Goal: Information Seeking & Learning: Compare options

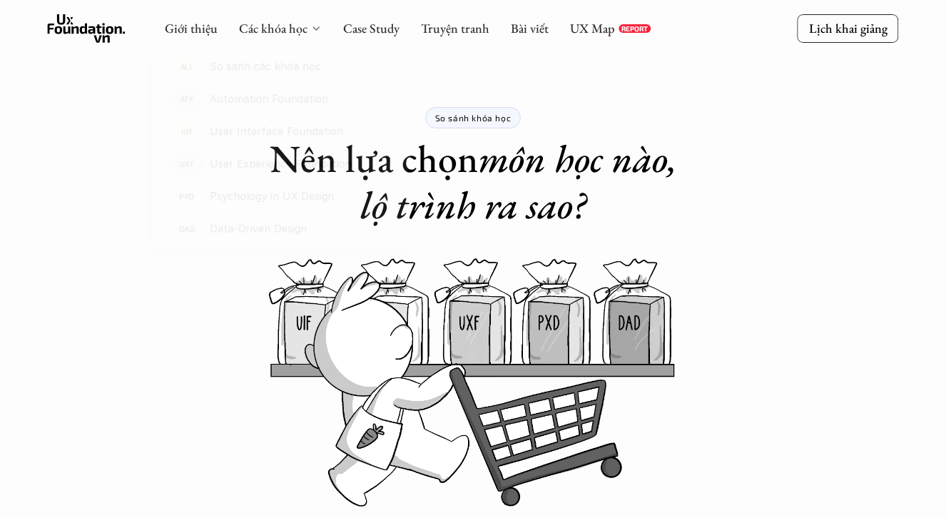
click at [310, 27] on icon at bounding box center [315, 28] width 11 height 11
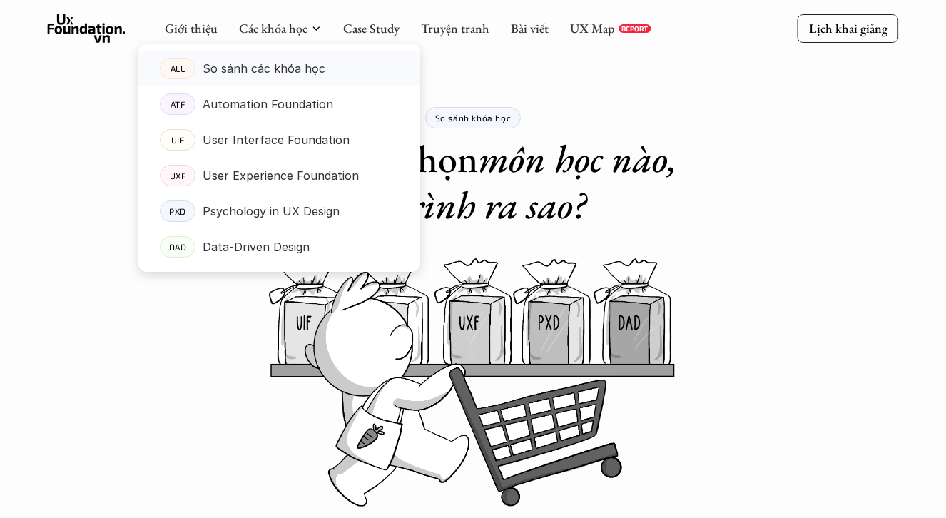
click at [278, 69] on p "So sánh các khóa học" at bounding box center [264, 68] width 123 height 21
click at [275, 75] on p "So sánh các khóa học" at bounding box center [264, 68] width 123 height 21
click at [270, 100] on p "Automation Foundation" at bounding box center [268, 103] width 131 height 21
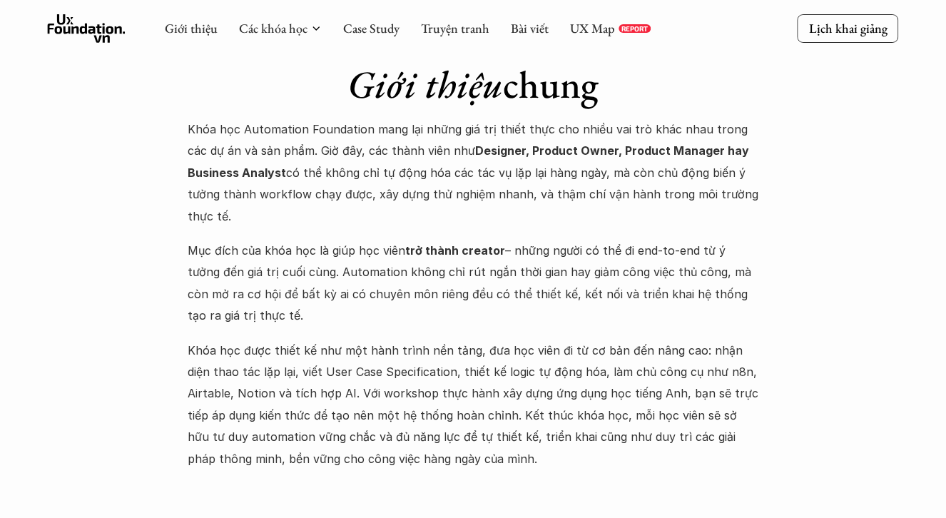
scroll to position [1335, 0]
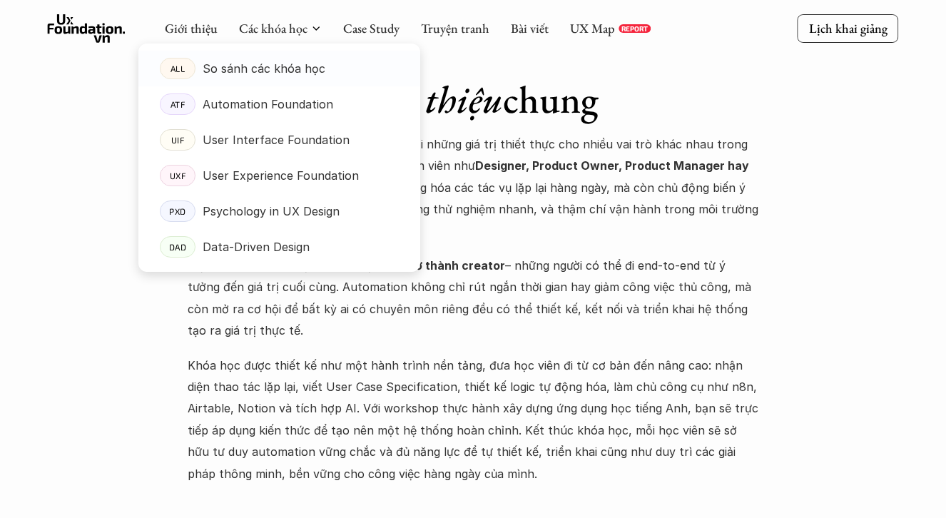
click at [285, 66] on p "So sánh các khóa học" at bounding box center [264, 68] width 123 height 21
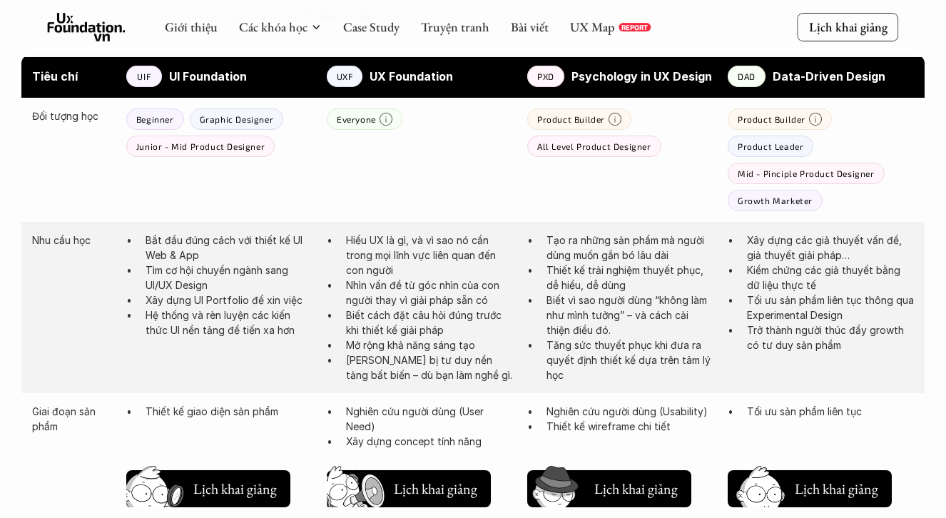
scroll to position [772, 0]
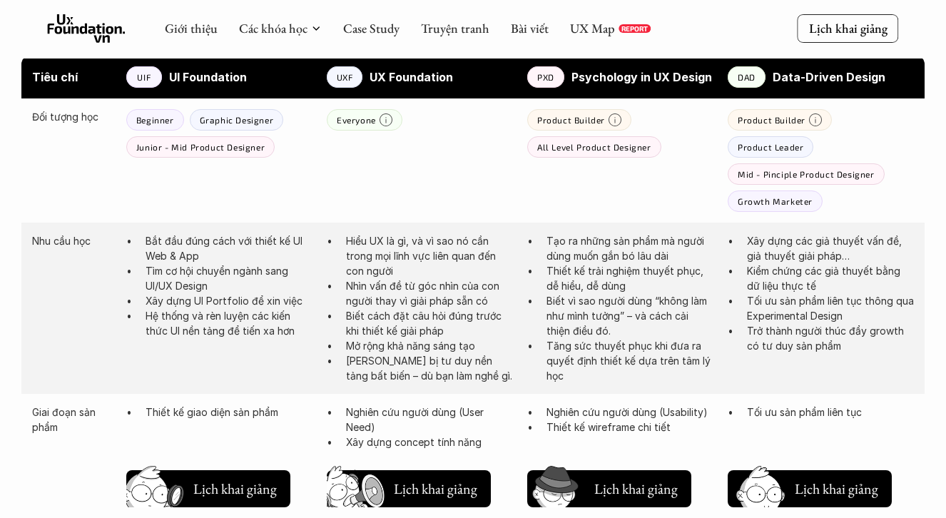
click at [623, 145] on p "All Level Product Designer" at bounding box center [594, 147] width 114 height 10
click at [562, 142] on p "All Level Product Designer" at bounding box center [594, 147] width 114 height 10
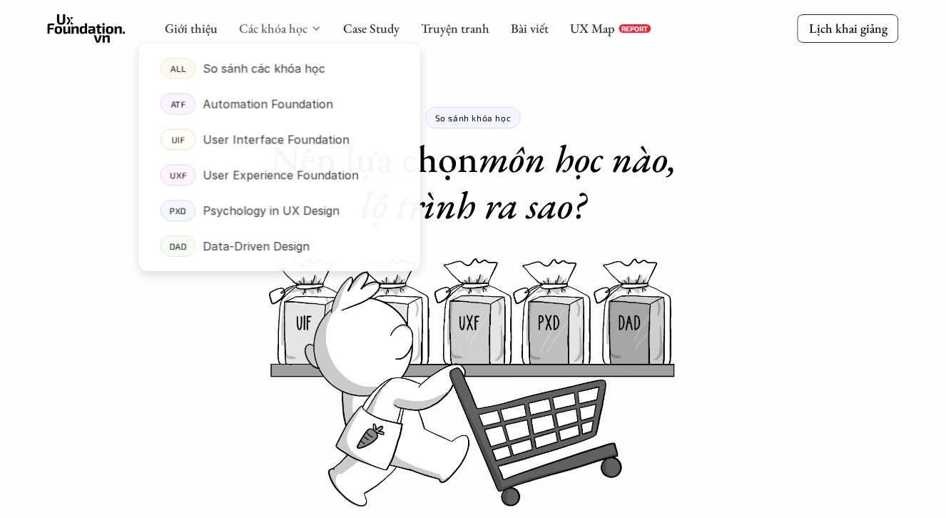
scroll to position [0, 0]
click at [276, 94] on p "Automation Foundation" at bounding box center [268, 103] width 131 height 21
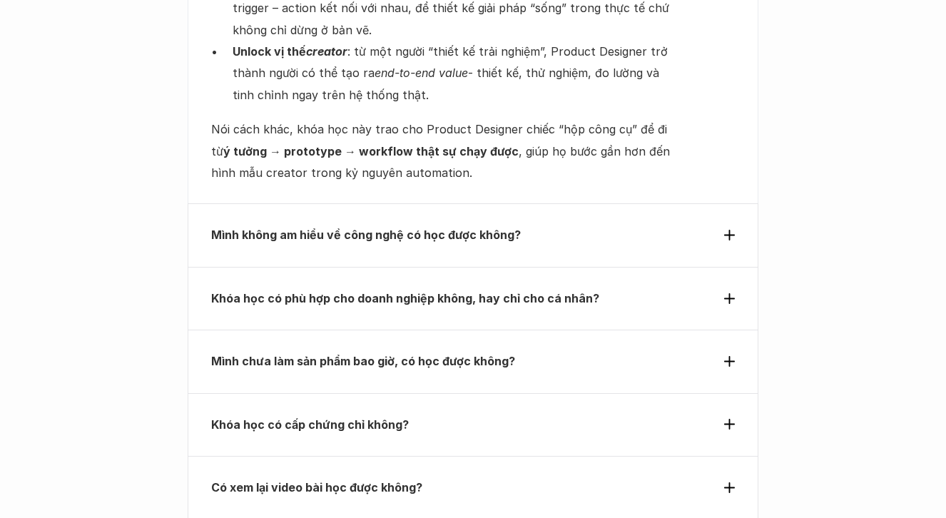
scroll to position [5056, 0]
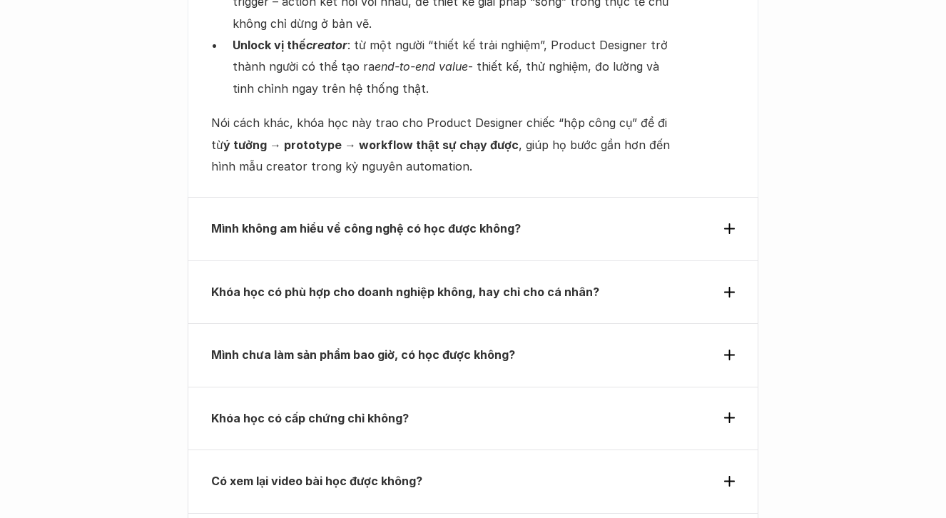
click at [724, 218] on div "Mình không am hiểu về công nghệ có học được không?" at bounding box center [473, 228] width 524 height 21
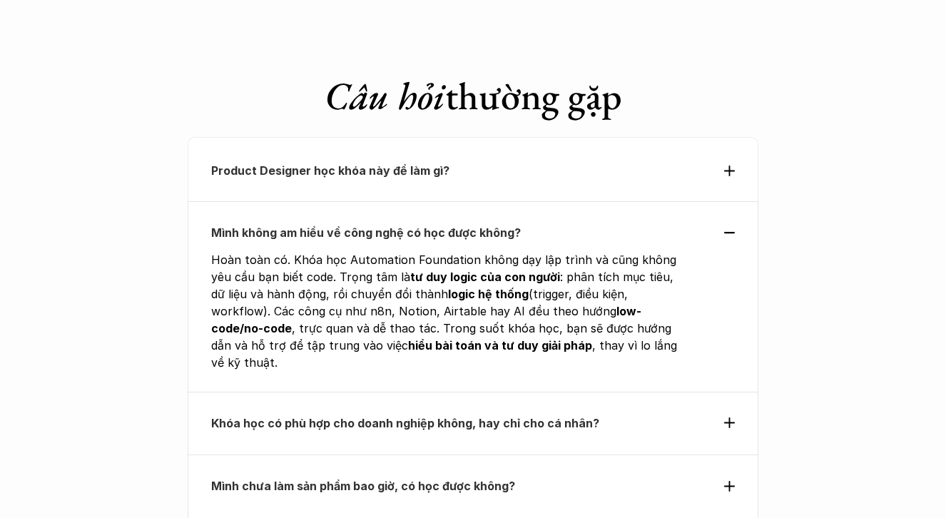
scroll to position [4701, 0]
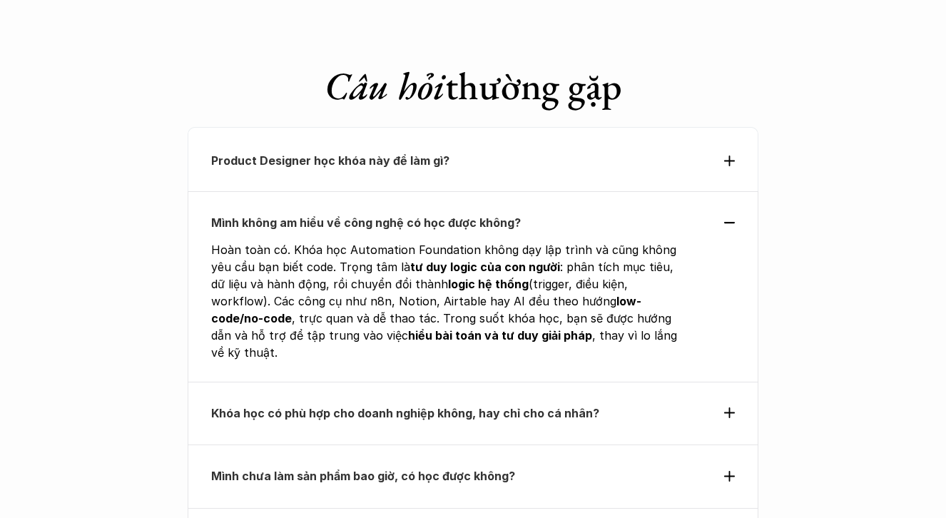
click at [731, 407] on icon at bounding box center [729, 412] width 11 height 11
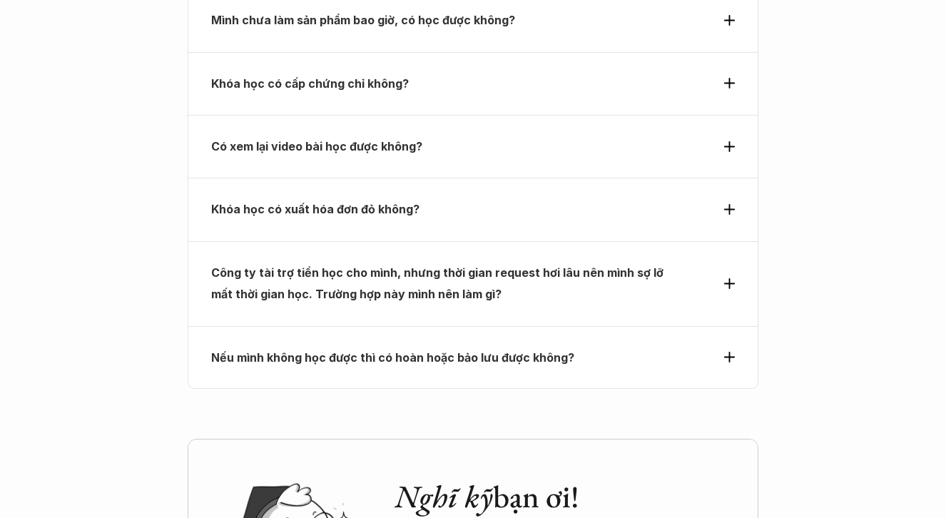
scroll to position [5129, 0]
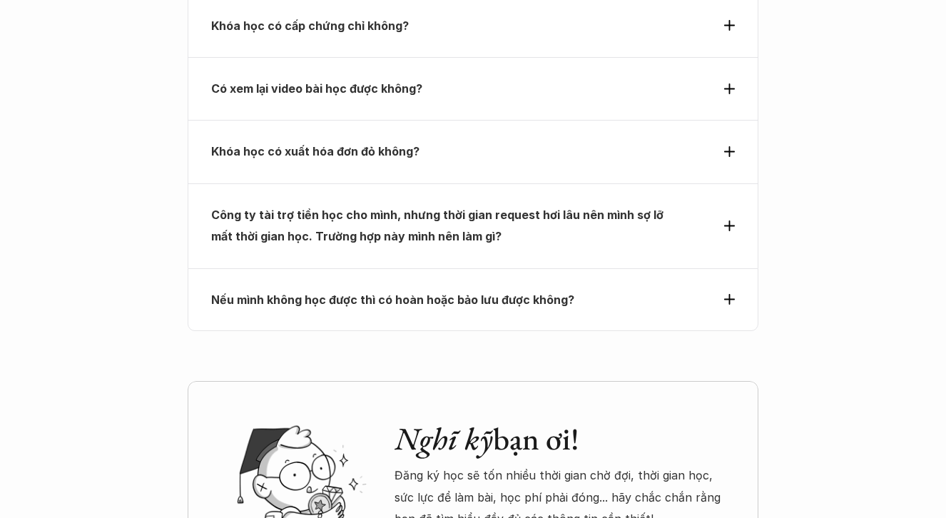
click at [736, 268] on div "Nếu mình không học được thì có hoàn hoặc bảo lưu được không?" at bounding box center [473, 299] width 571 height 63
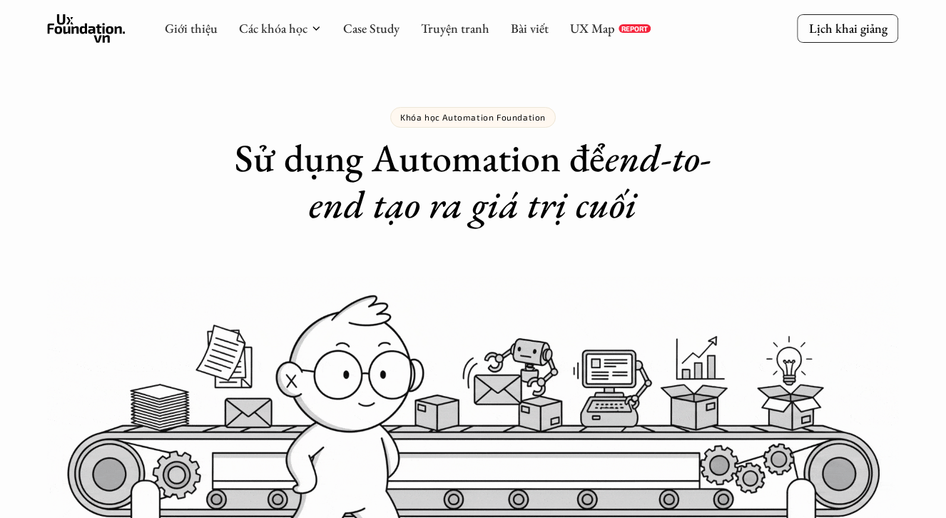
scroll to position [0, 0]
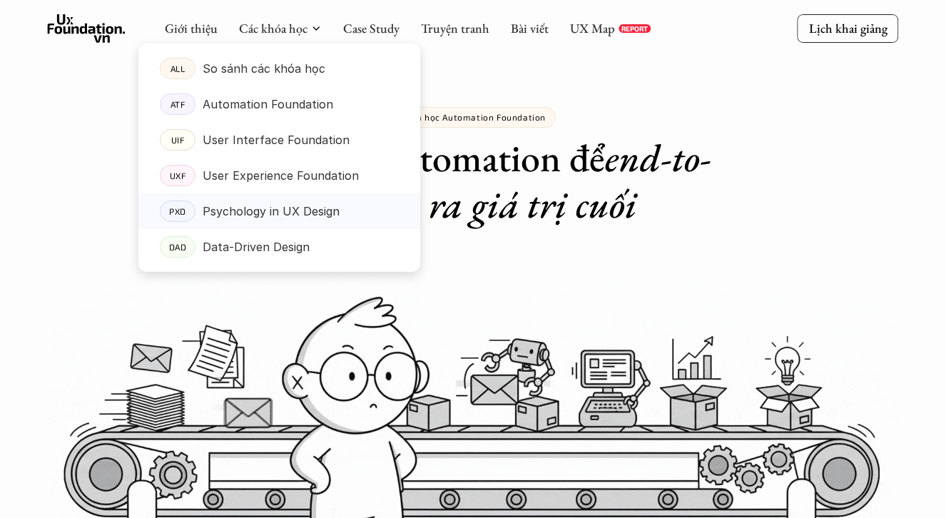
click at [253, 208] on p "Psychology in UX Design" at bounding box center [271, 211] width 137 height 21
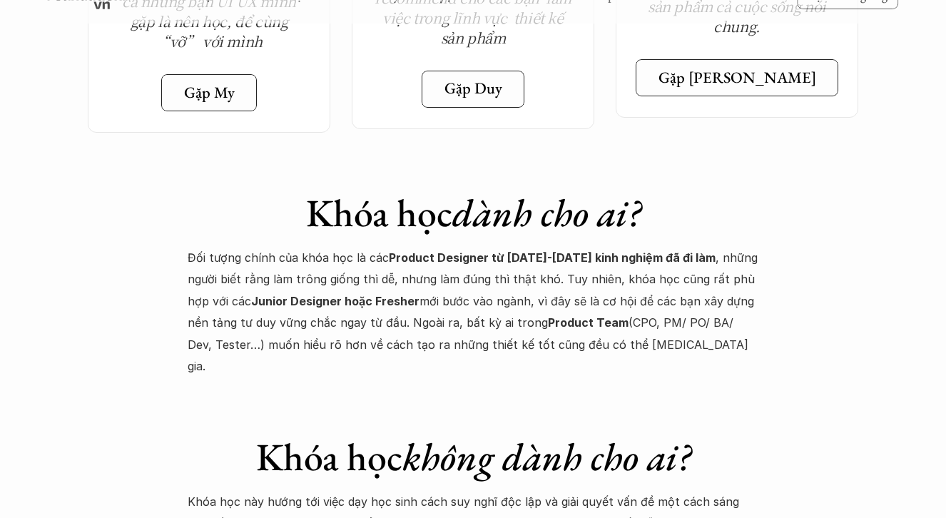
scroll to position [5498, 0]
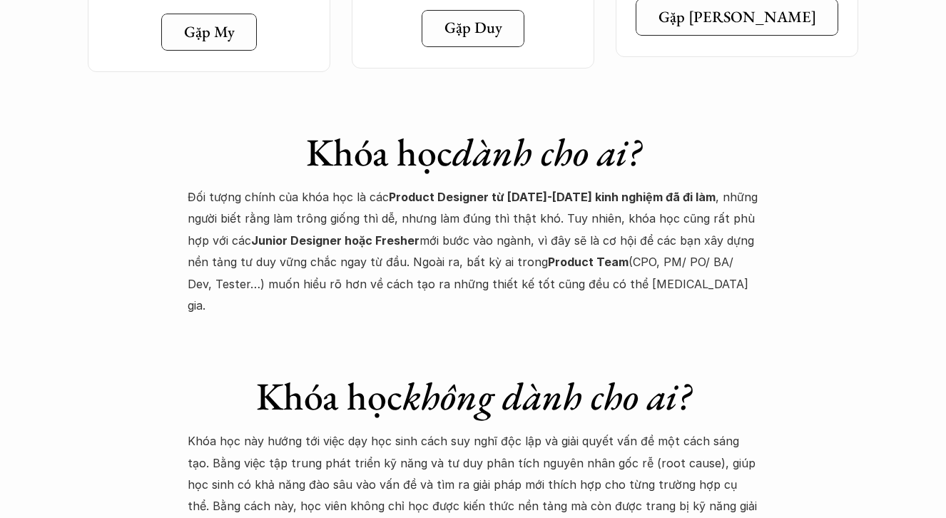
click at [316, 186] on p "Đối tượng chính của khóa học là các Product Designer từ [DATE]-[DATE] kinh nghi…" at bounding box center [473, 251] width 571 height 130
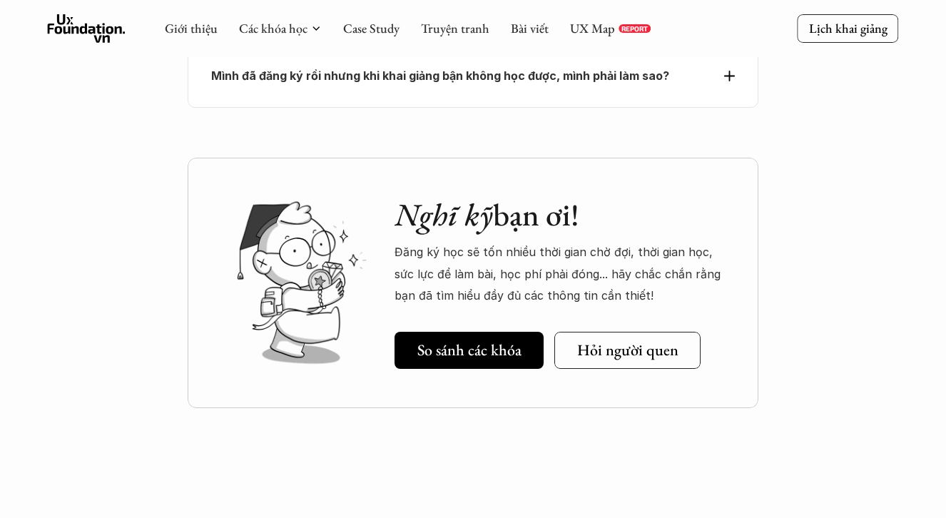
scroll to position [6677, 0]
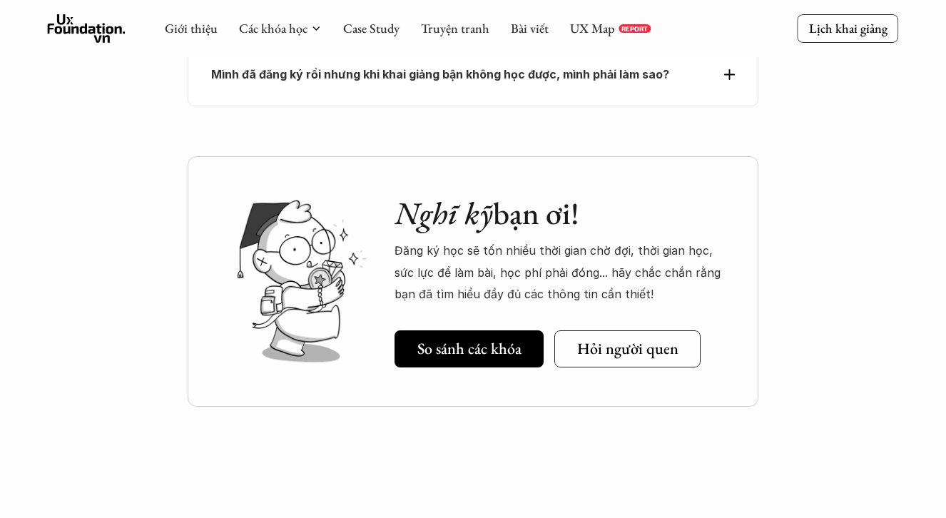
click at [486, 228] on div "Nghĩ kỹ bạn ơi! Đăng ký học sẽ tốn nhiều thời gian chờ đợi, thời gian học, sức …" at bounding box center [473, 281] width 571 height 250
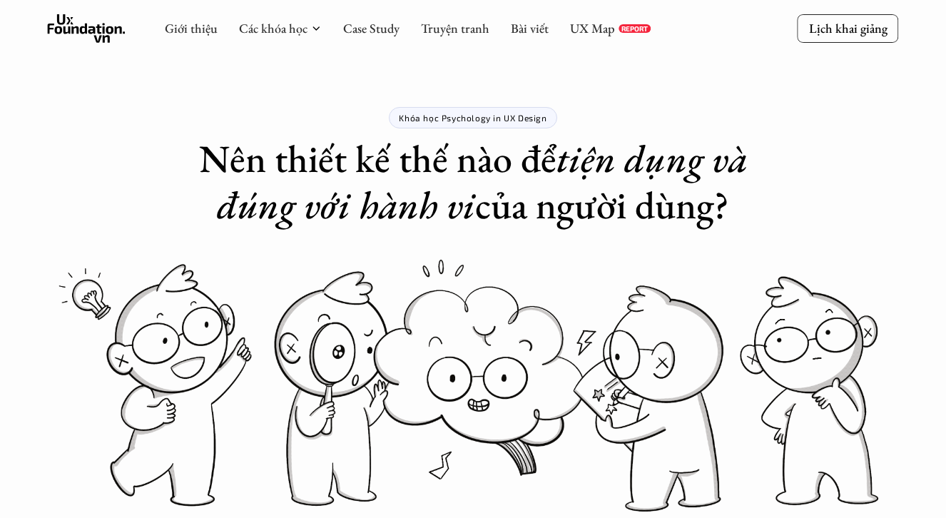
scroll to position [0, 0]
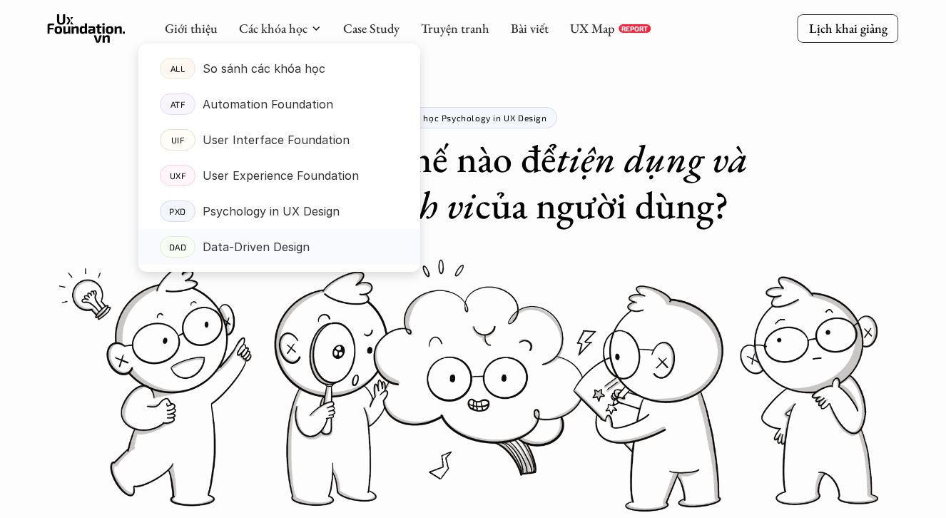
click at [270, 245] on p "Data-Driven Design" at bounding box center [256, 246] width 107 height 21
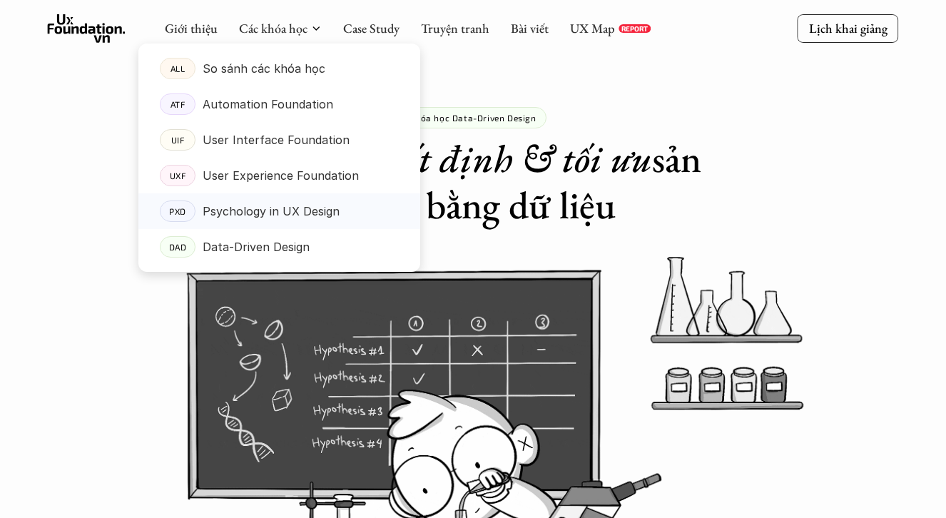
click at [258, 209] on p "Psychology in UX Design" at bounding box center [271, 211] width 137 height 21
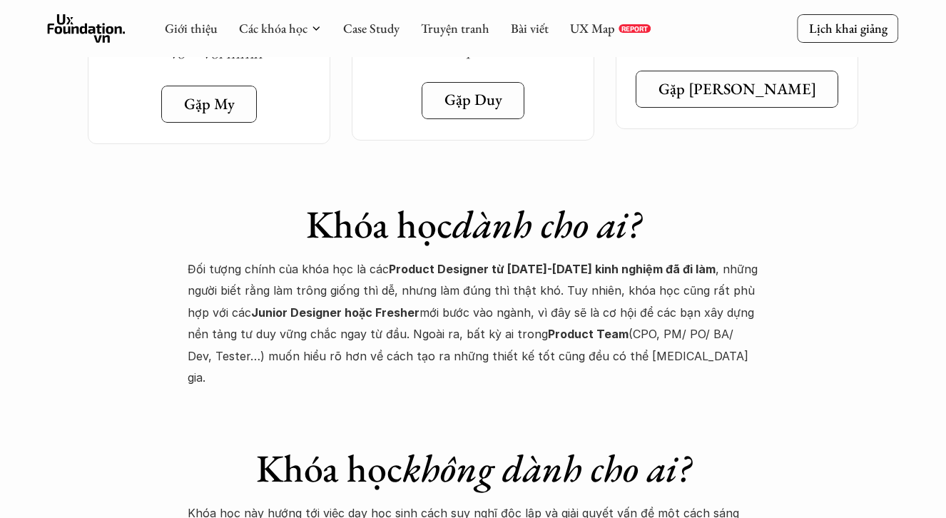
scroll to position [5422, 0]
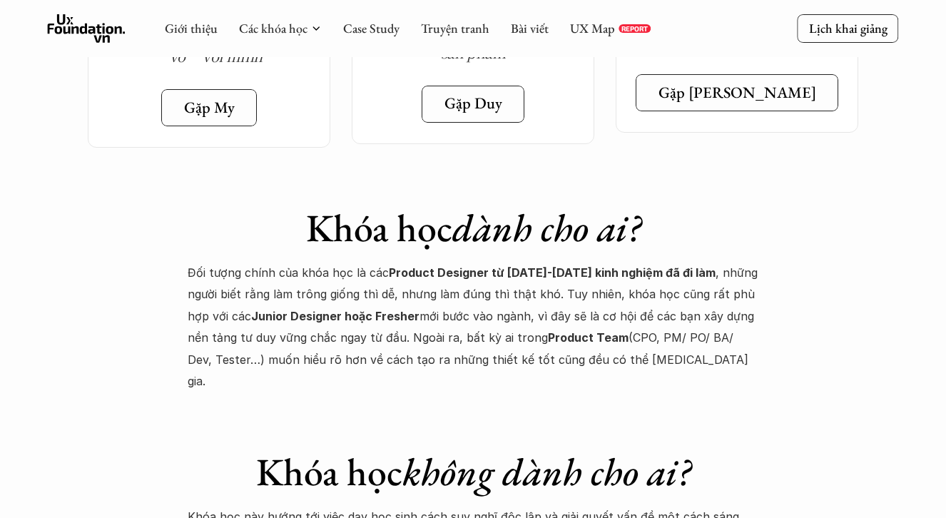
drag, startPoint x: 210, startPoint y: 217, endPoint x: 380, endPoint y: 223, distance: 169.9
click at [380, 262] on p "Đối tượng chính của khóa học là các Product Designer từ [DATE]-[DATE] kinh nghi…" at bounding box center [473, 327] width 571 height 130
copy p ", những người biết rằng làm trông giống thì dễ, nhưng làm đúng thì thật khó. Tu…"
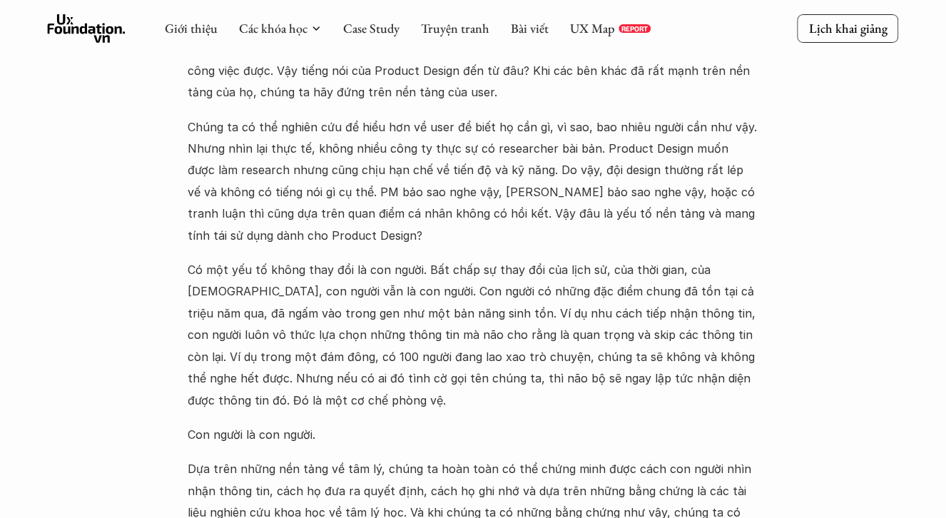
scroll to position [1479, 0]
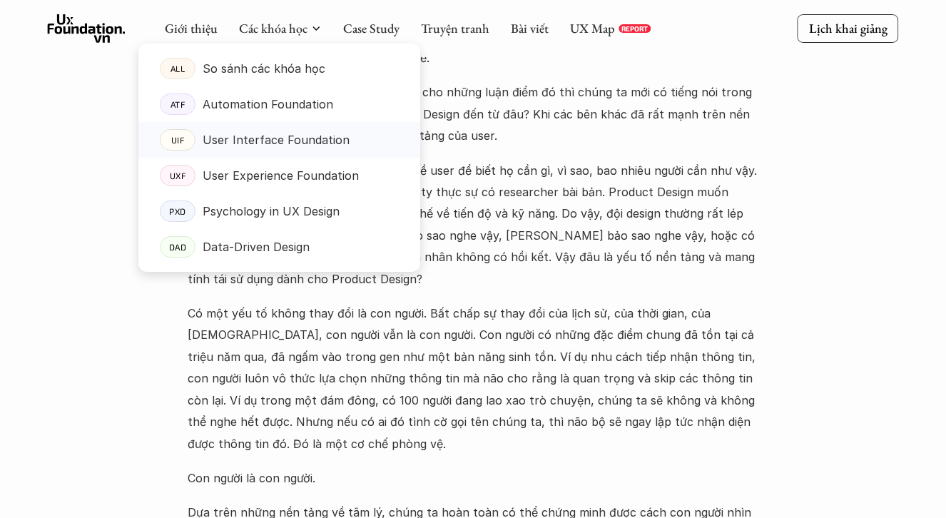
click at [290, 138] on p "User Interface Foundation" at bounding box center [276, 139] width 147 height 21
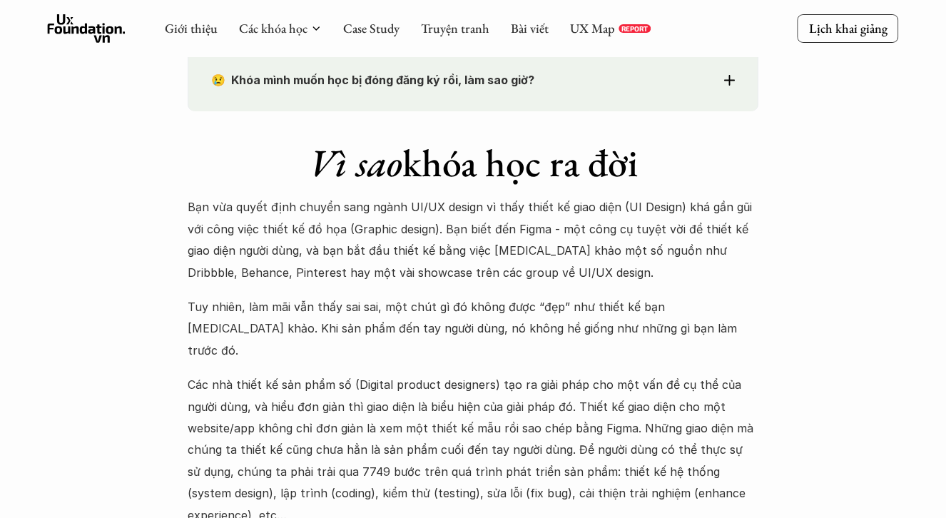
scroll to position [1136, 0]
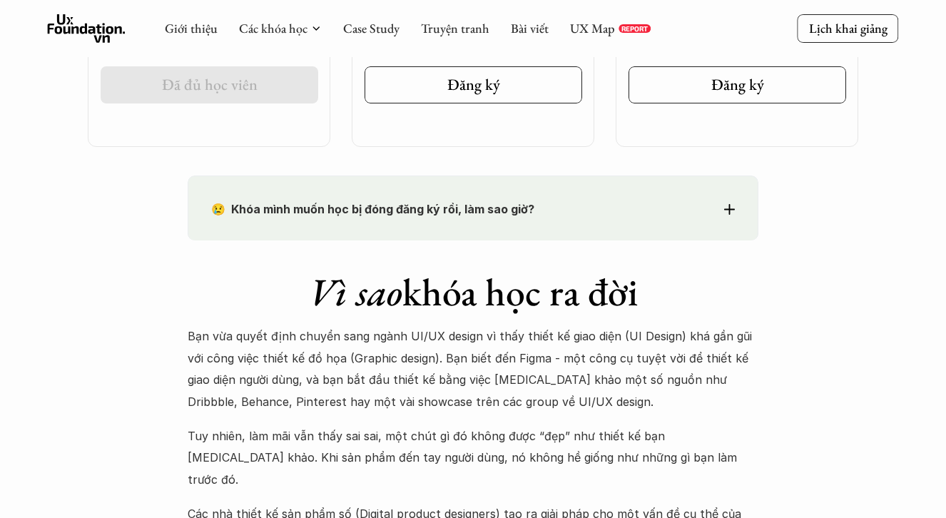
click at [292, 39] on div "Giới thiệu Các khóa học Case Study Truyện tranh Bài viết UX Map REPORT" at bounding box center [408, 28] width 486 height 29
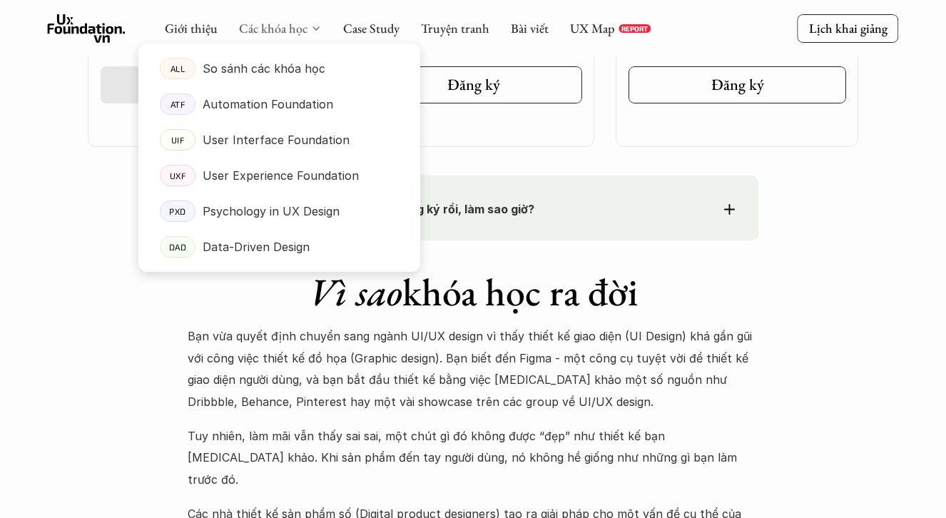
click at [292, 31] on link "Các khóa học" at bounding box center [273, 28] width 68 height 16
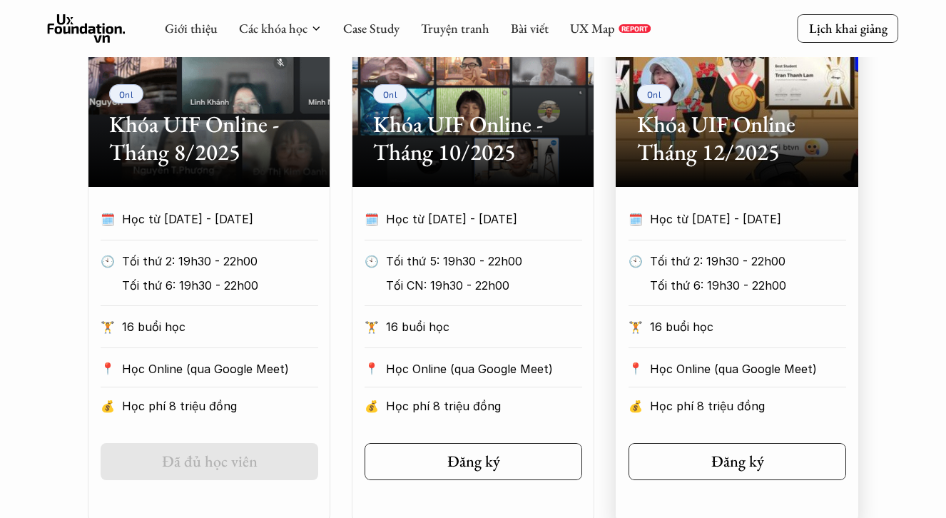
scroll to position [759, 0]
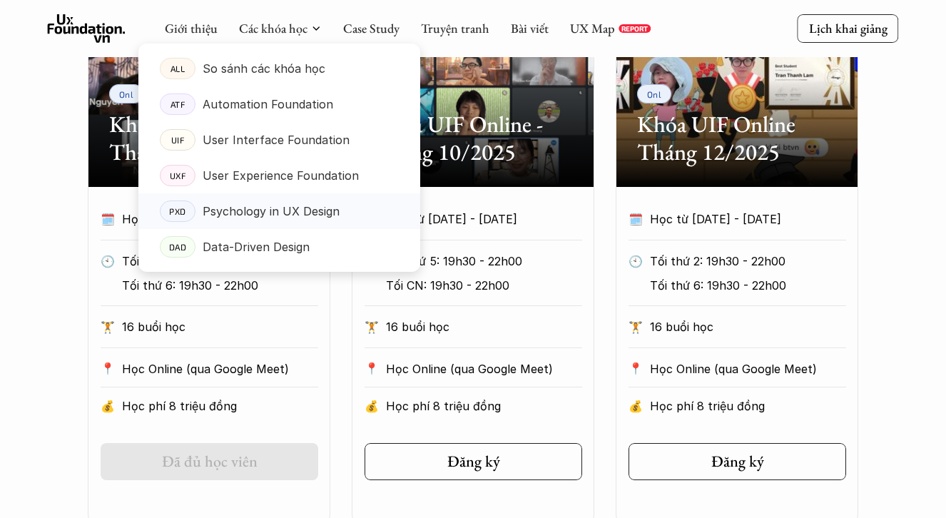
click at [288, 207] on p "Psychology in UX Design" at bounding box center [271, 211] width 137 height 21
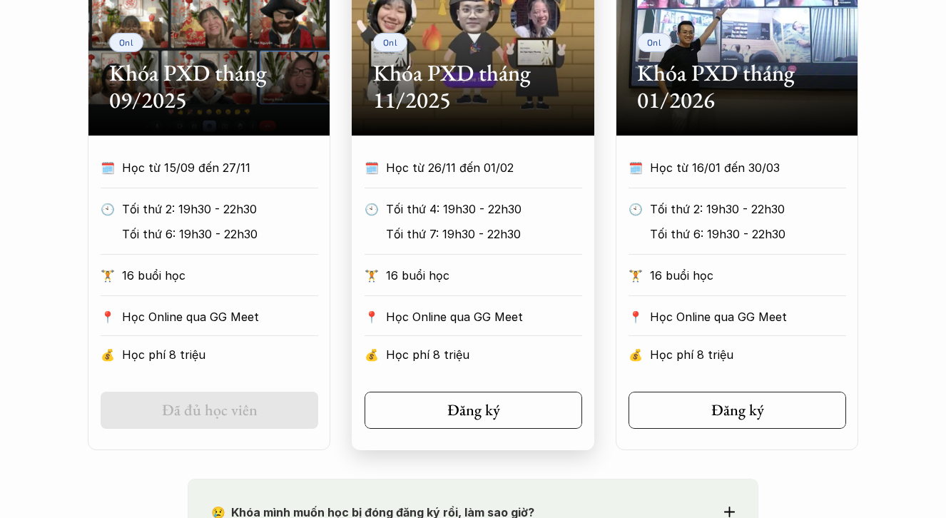
scroll to position [731, 0]
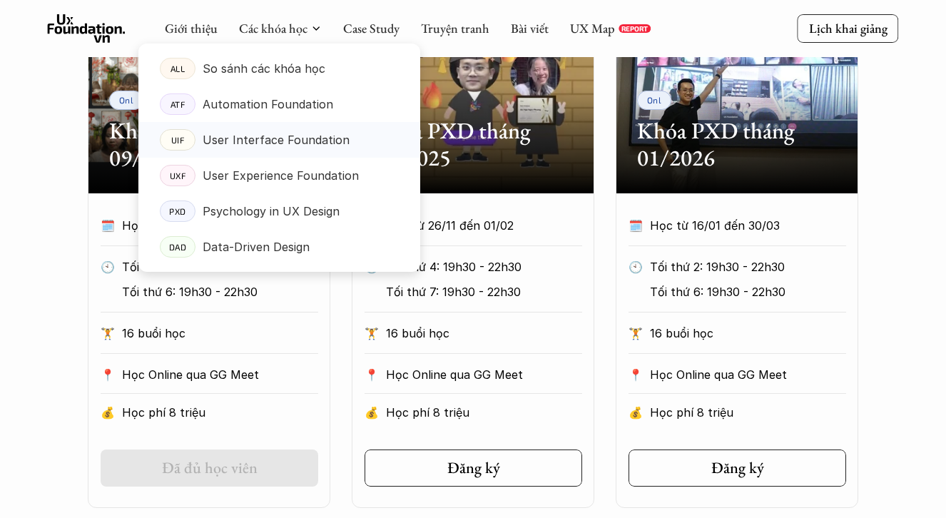
click at [268, 153] on link "UIF User Interface Foundation" at bounding box center [279, 140] width 282 height 36
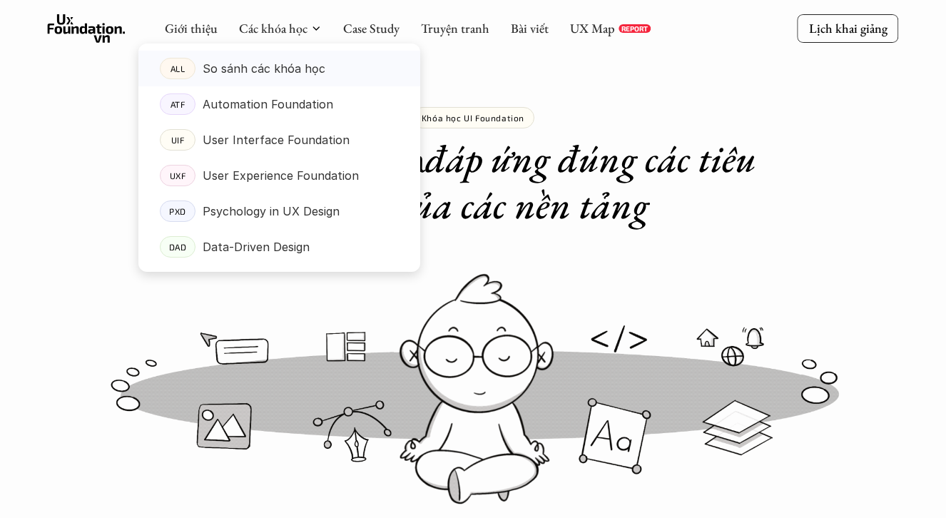
click at [252, 63] on p "So sánh các khóa học" at bounding box center [264, 68] width 123 height 21
